Goal: Information Seeking & Learning: Find specific fact

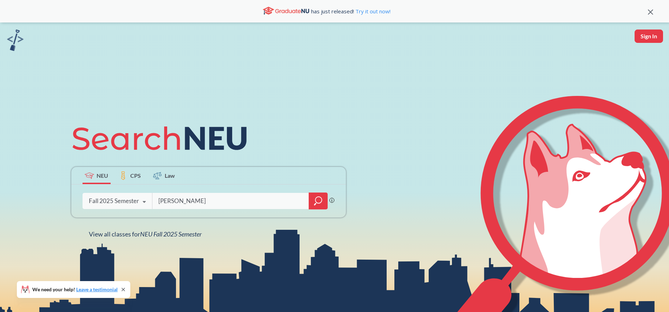
type input "[PERSON_NAME]"
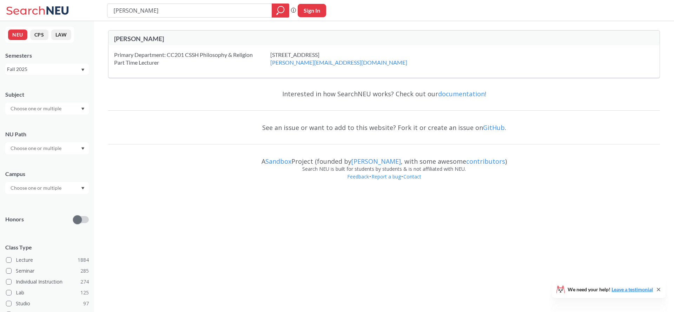
click at [32, 61] on div "Semesters Fall 2025" at bounding box center [47, 63] width 84 height 23
click at [31, 68] on div "Fall 2025" at bounding box center [43, 69] width 73 height 8
drag, startPoint x: 153, startPoint y: 156, endPoint x: 148, endPoint y: 151, distance: 6.7
click at [153, 156] on div "A Sandbox Project (founded by [PERSON_NAME] , with some awesome contributors )" at bounding box center [384, 158] width 552 height 14
click at [249, 54] on div "Primary Department: CC201 CSSH Philosophy & Religion Part Time Lecturer" at bounding box center [192, 58] width 156 height 15
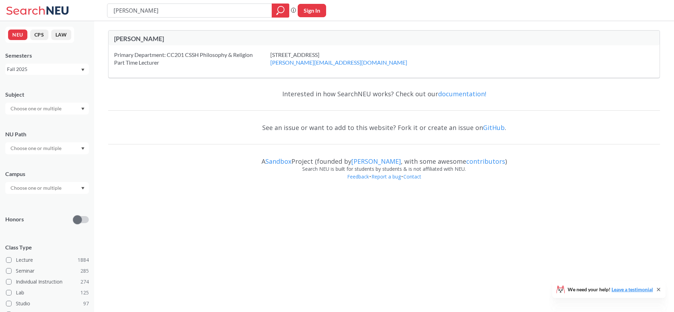
click at [266, 65] on div "Primary Department: CC201 CSSH Philosophy & Religion Part Time Lecturer" at bounding box center [192, 58] width 156 height 15
click at [194, 65] on div "Primary Department: CC201 CSSH Philosophy & Religion Part Time Lecturer" at bounding box center [192, 58] width 156 height 15
click at [191, 58] on div "Primary Department: CC201 CSSH Philosophy & Religion Part Time Lecturer" at bounding box center [192, 58] width 156 height 15
